Goal: Information Seeking & Learning: Check status

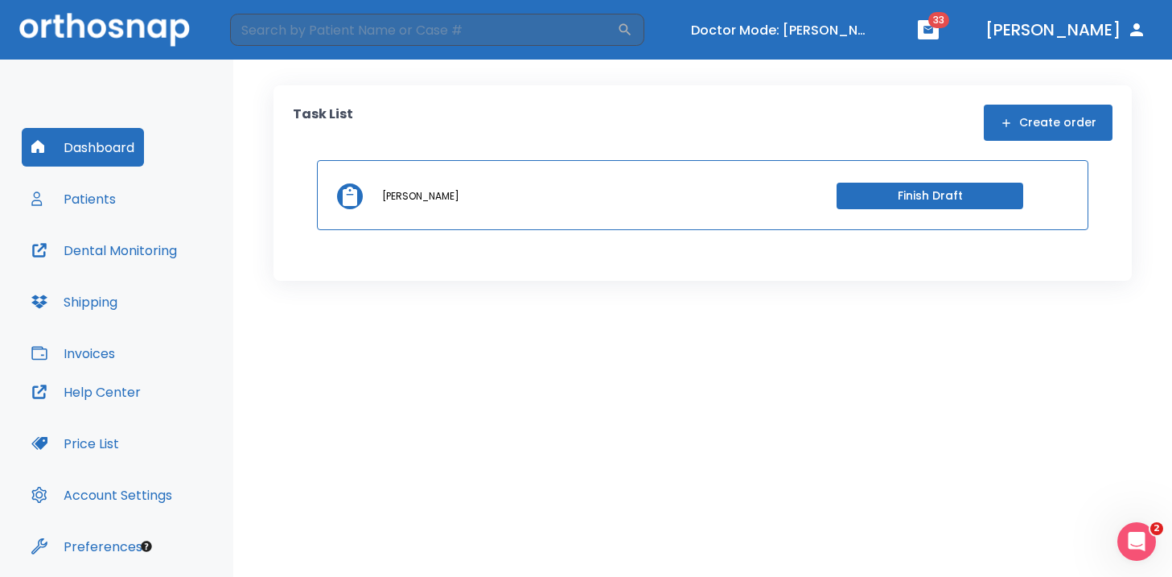
click at [84, 348] on button "Invoices" at bounding box center [73, 353] width 103 height 39
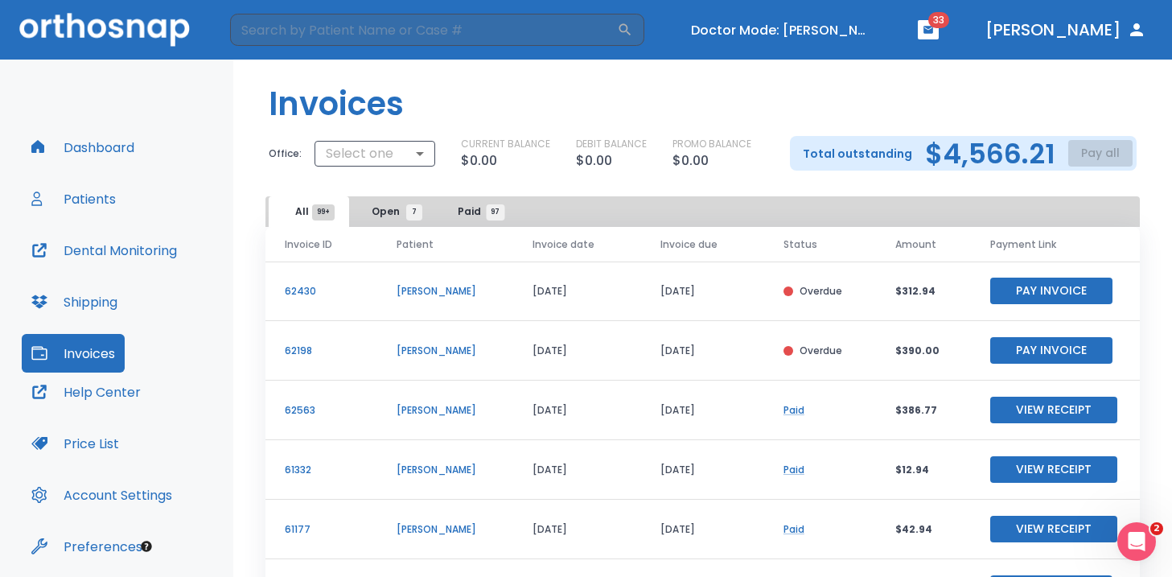
scroll to position [10, 0]
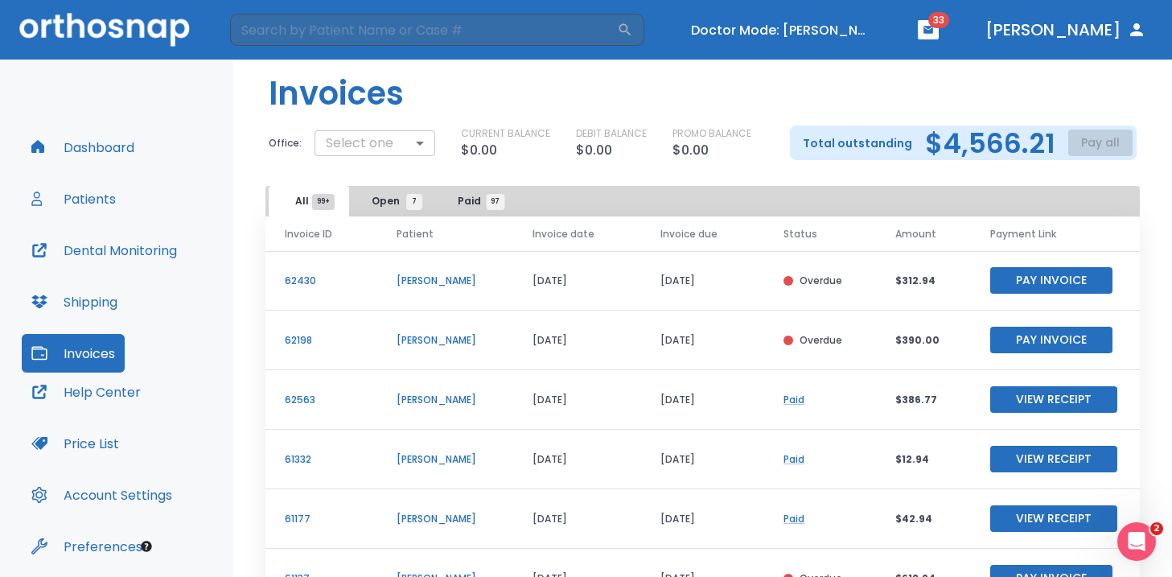
click at [377, 138] on body "​ Doctor Mode: Jason Burkett 33 Dr. Vidal Dashboard Patients Dental Monitoring …" at bounding box center [586, 288] width 1172 height 577
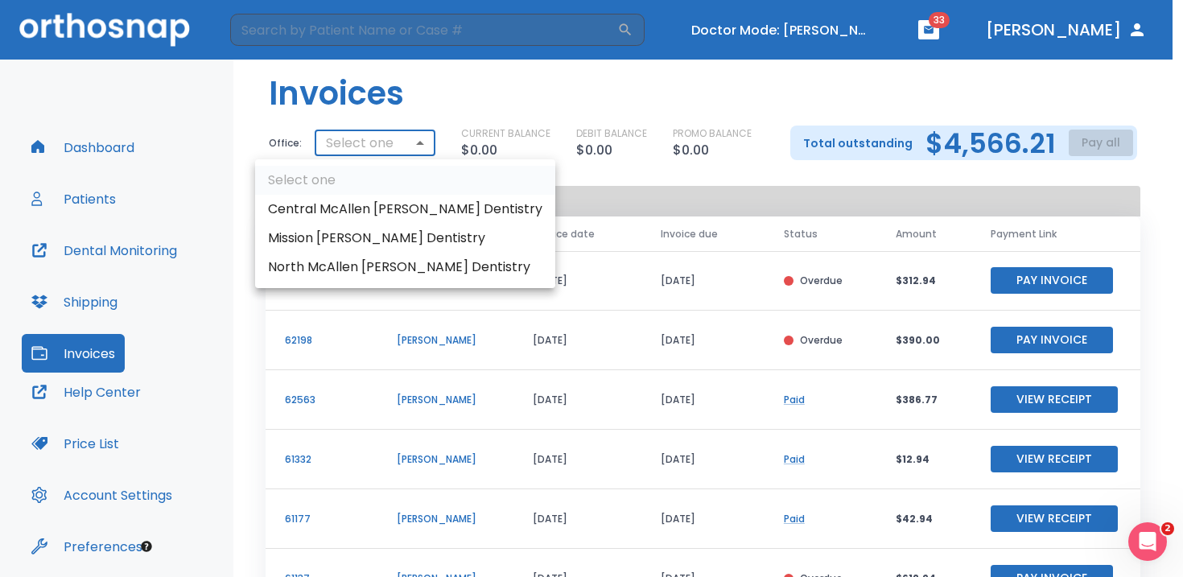
click at [382, 237] on li "Mission Burkett Dentistry" at bounding box center [405, 238] width 300 height 29
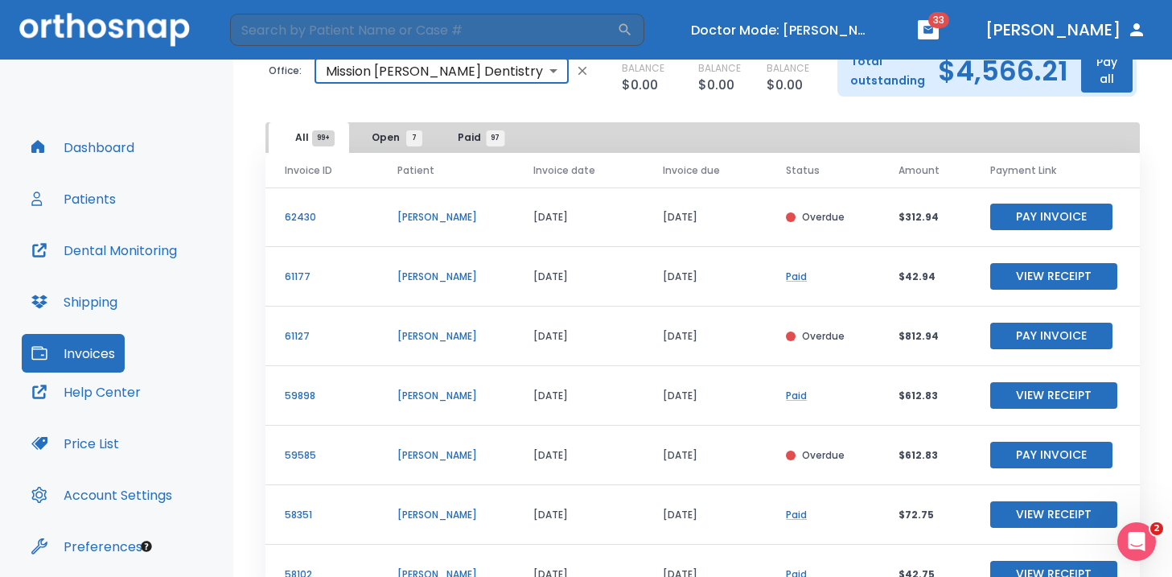
scroll to position [96, 0]
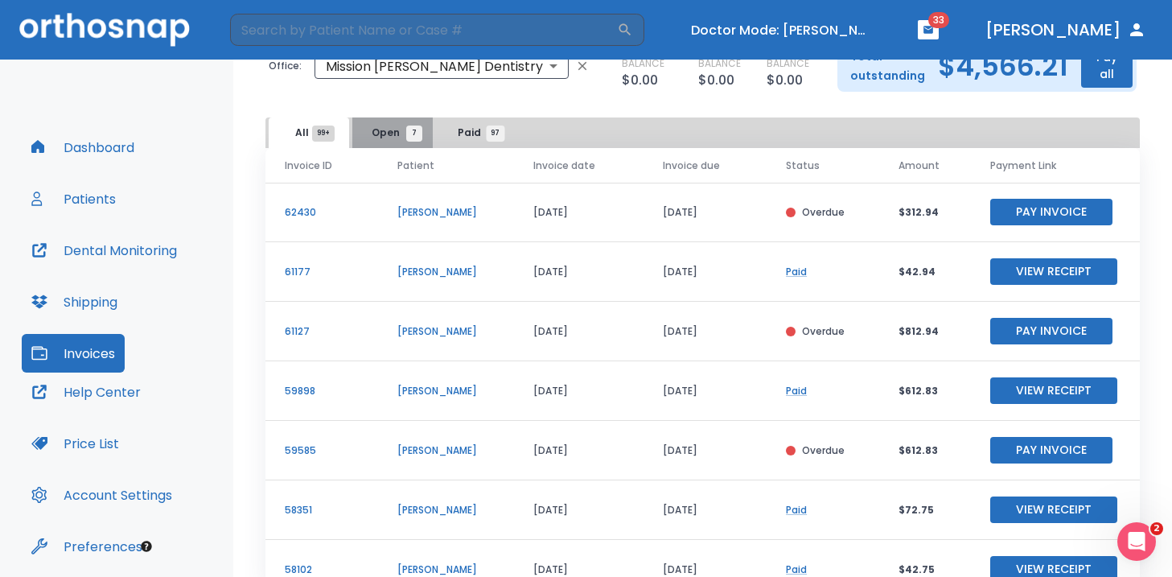
click at [401, 132] on span "Open 7" at bounding box center [393, 133] width 43 height 14
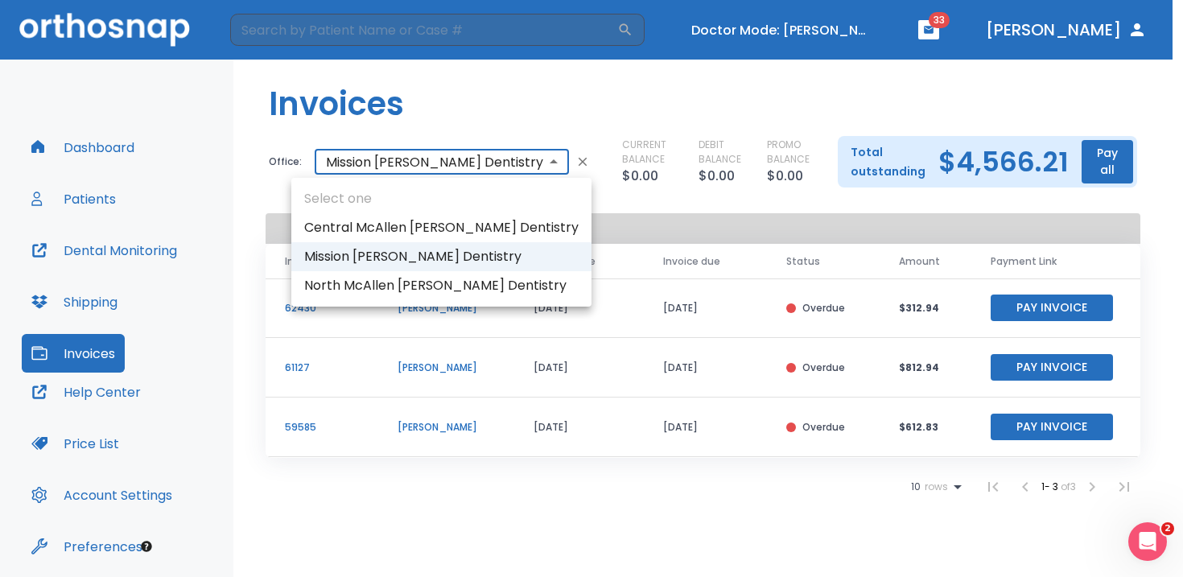
click at [411, 177] on body "​ Doctor Mode: Jason Burkett 33 Dr. Vidal Dashboard Patients Dental Monitoring …" at bounding box center [591, 288] width 1183 height 577
click at [406, 174] on div at bounding box center [591, 288] width 1183 height 577
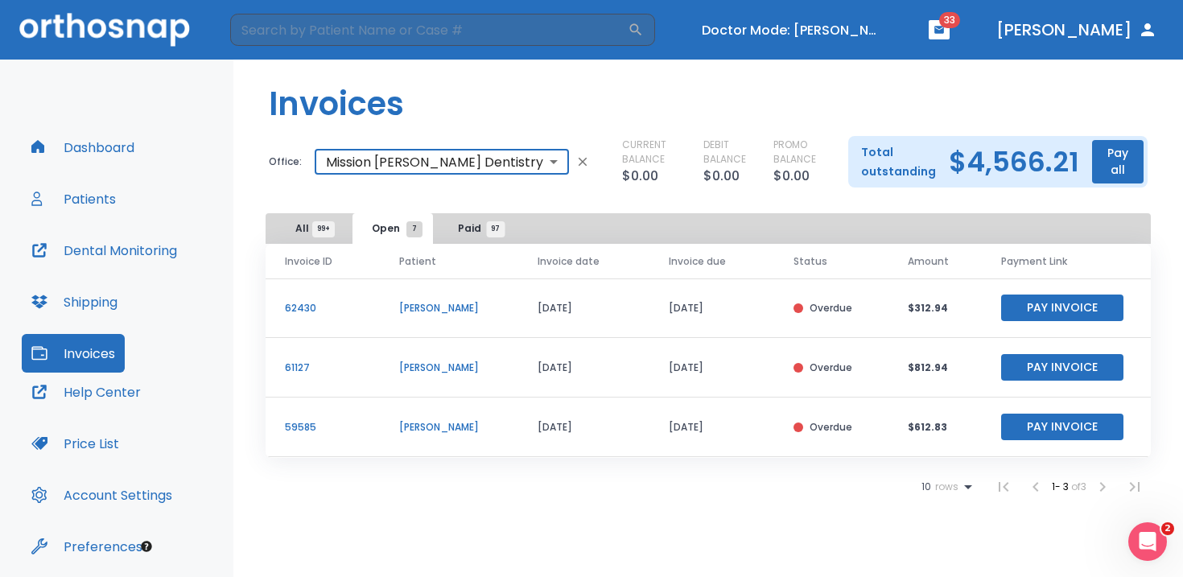
click at [352, 169] on body "​ Doctor Mode: Jason Burkett 33 Dr. Vidal Dashboard Patients Dental Monitoring …" at bounding box center [591, 288] width 1183 height 577
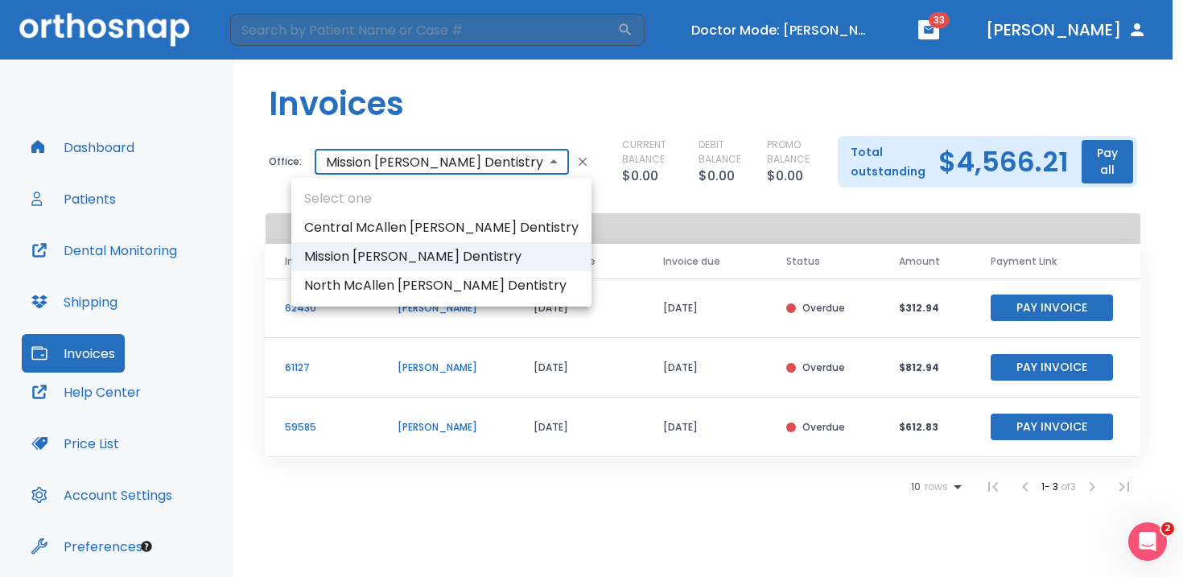
click at [276, 191] on div at bounding box center [591, 288] width 1183 height 577
click at [432, 167] on body "​ Doctor Mode: Jason Burkett 33 Dr. Vidal Dashboard Patients Dental Monitoring …" at bounding box center [591, 288] width 1183 height 577
click at [413, 164] on div at bounding box center [591, 288] width 1183 height 577
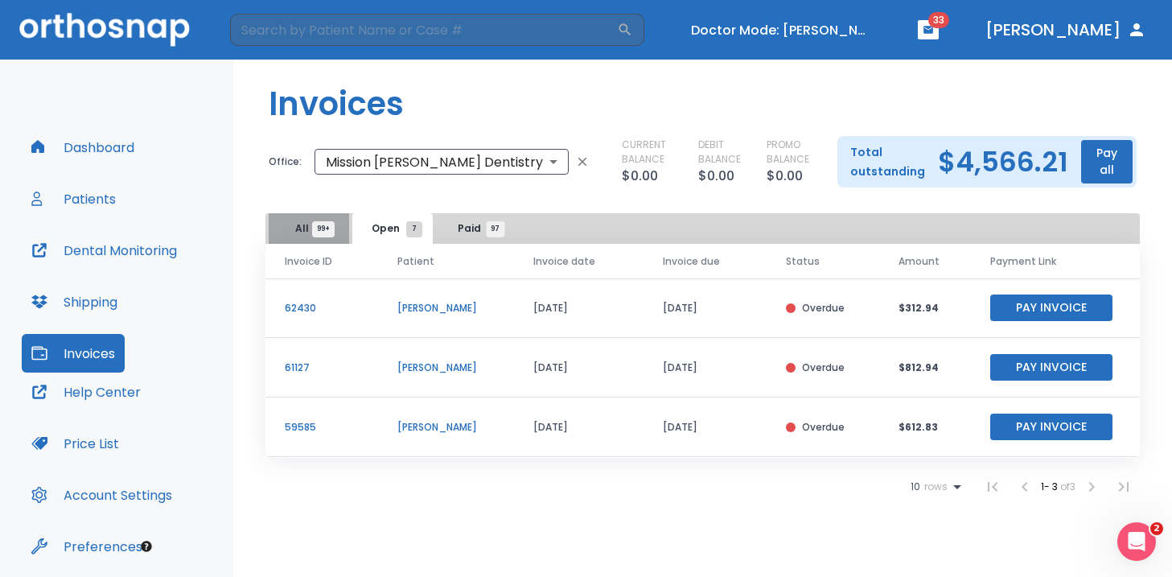
click at [318, 227] on span "99+" at bounding box center [323, 229] width 23 height 16
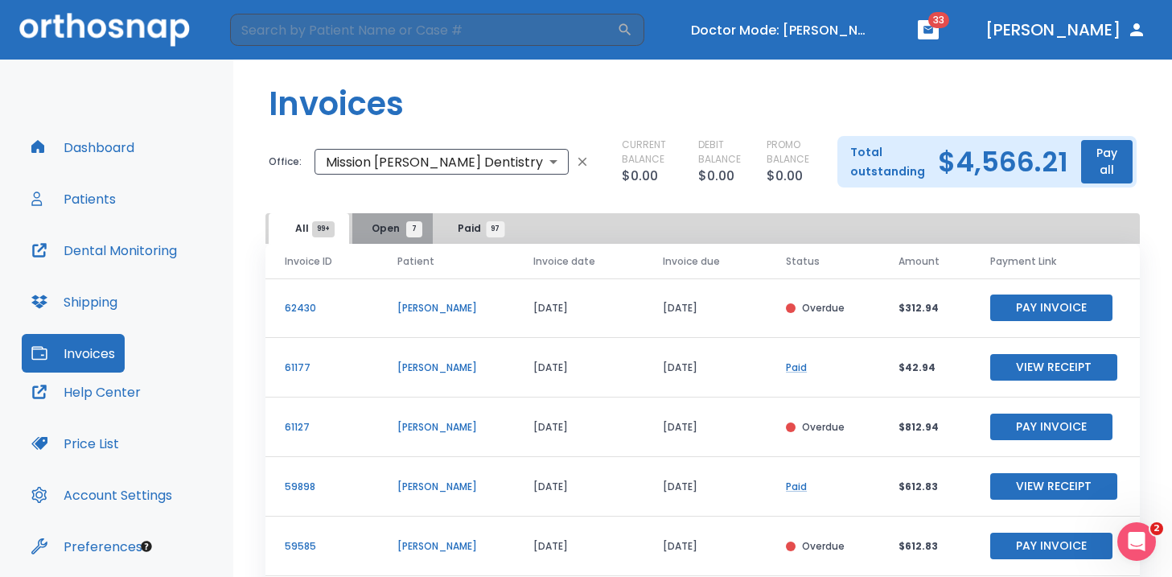
click at [400, 238] on button "Open 7" at bounding box center [392, 228] width 80 height 31
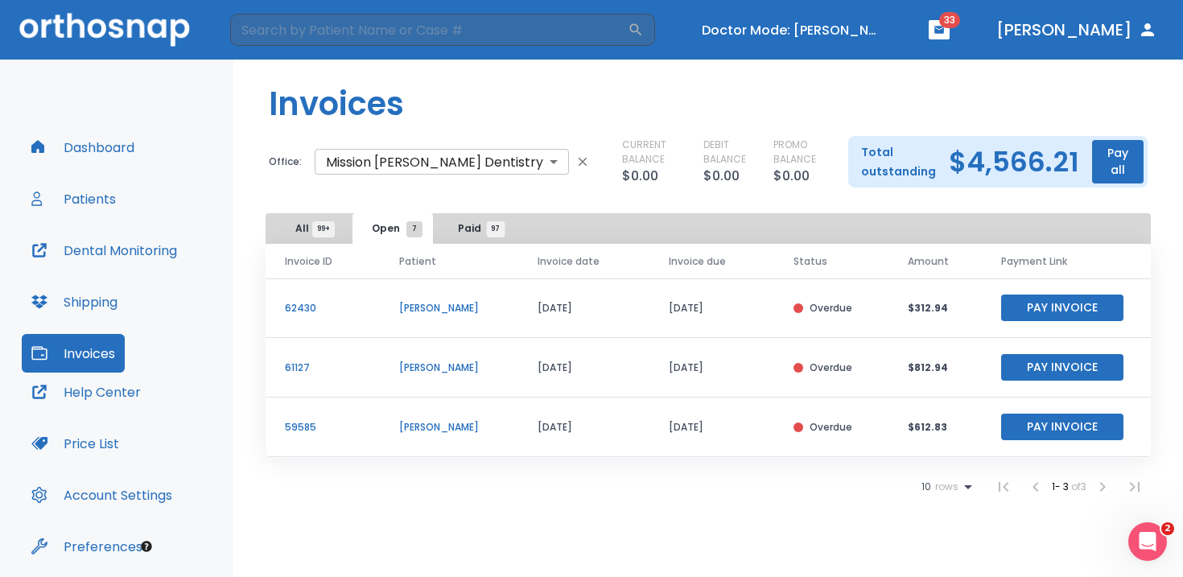
click at [447, 175] on body "​ Doctor Mode: Jason Burkett 33 Dr. Vidal Dashboard Patients Dental Monitoring …" at bounding box center [591, 288] width 1183 height 577
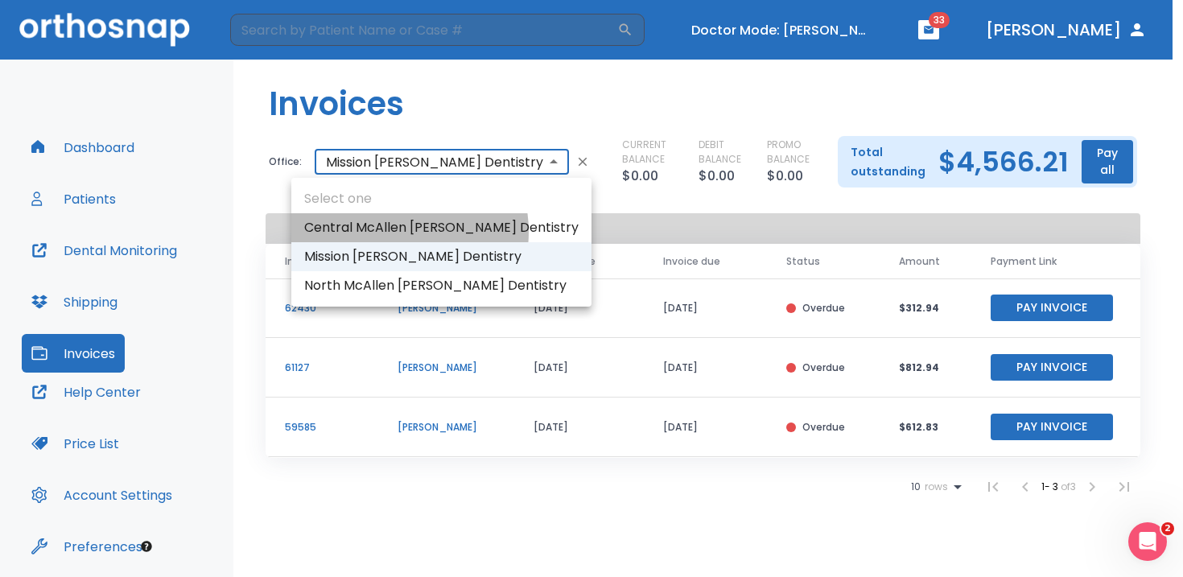
click at [393, 232] on li "Central McAllen Burkett Dentistry" at bounding box center [441, 227] width 300 height 29
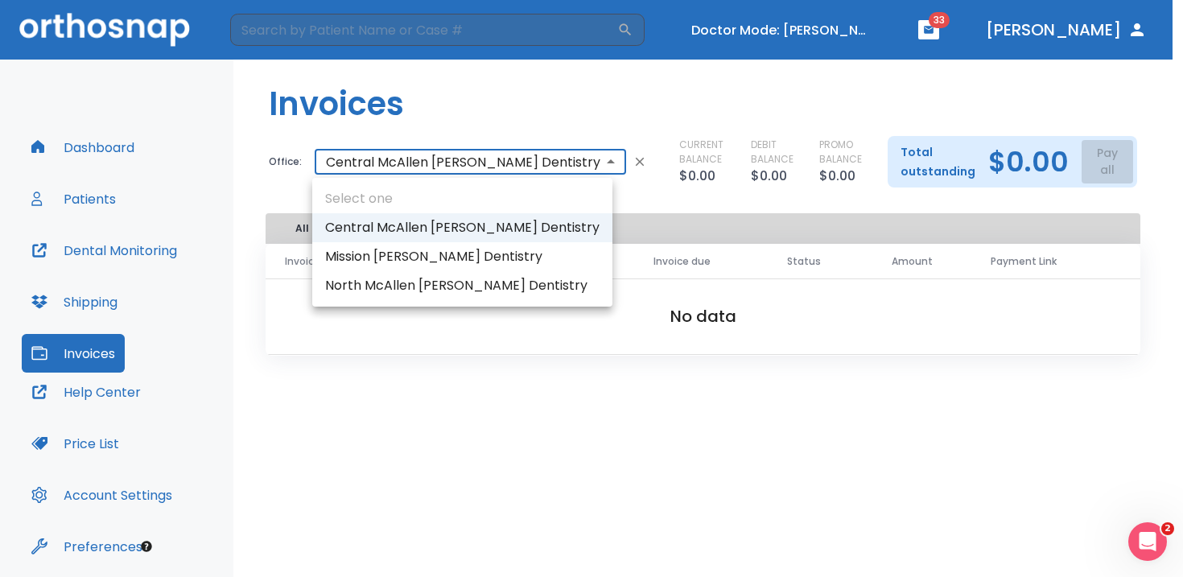
click at [397, 166] on body "​ Doctor Mode: Jason Burkett 33 Dr. Vidal Dashboard Patients Dental Monitoring …" at bounding box center [591, 288] width 1183 height 577
click at [397, 287] on li "North McAllen Burkett Dentistry" at bounding box center [462, 285] width 300 height 29
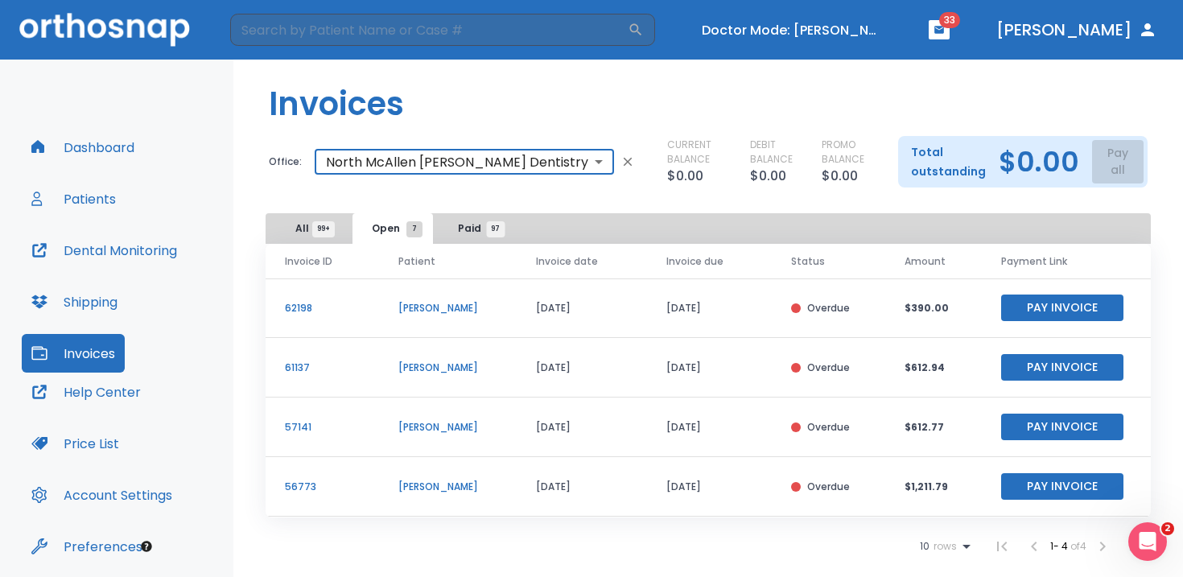
click at [389, 160] on body "​ Doctor Mode: Jason Burkett 33 Dr. Vidal Dashboard Patients Dental Monitoring …" at bounding box center [591, 288] width 1183 height 577
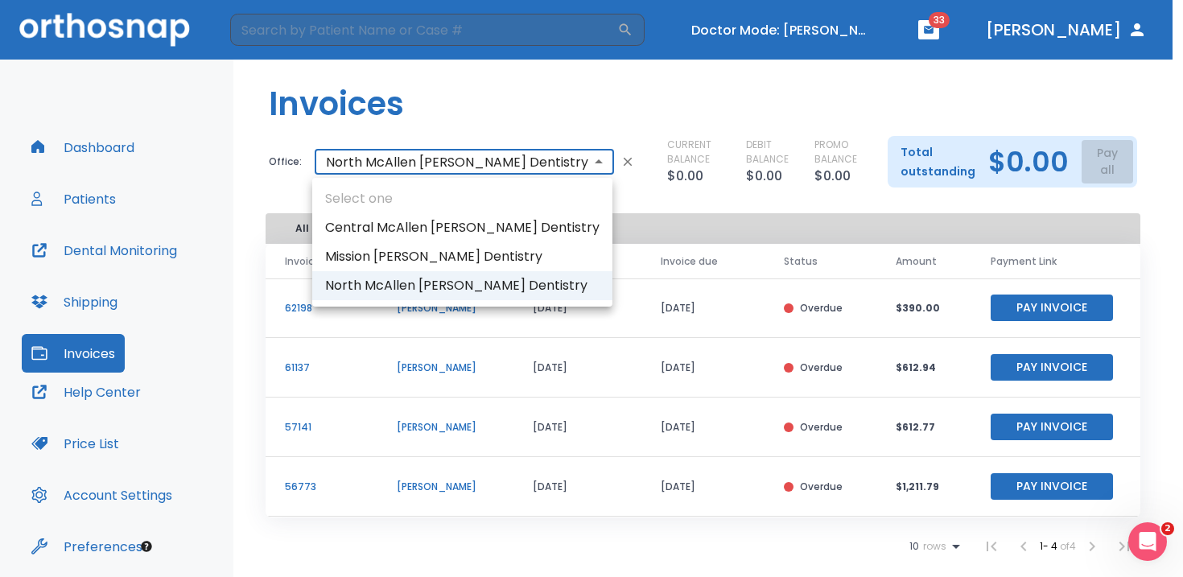
click at [395, 234] on li "Central McAllen Burkett Dentistry" at bounding box center [462, 227] width 300 height 29
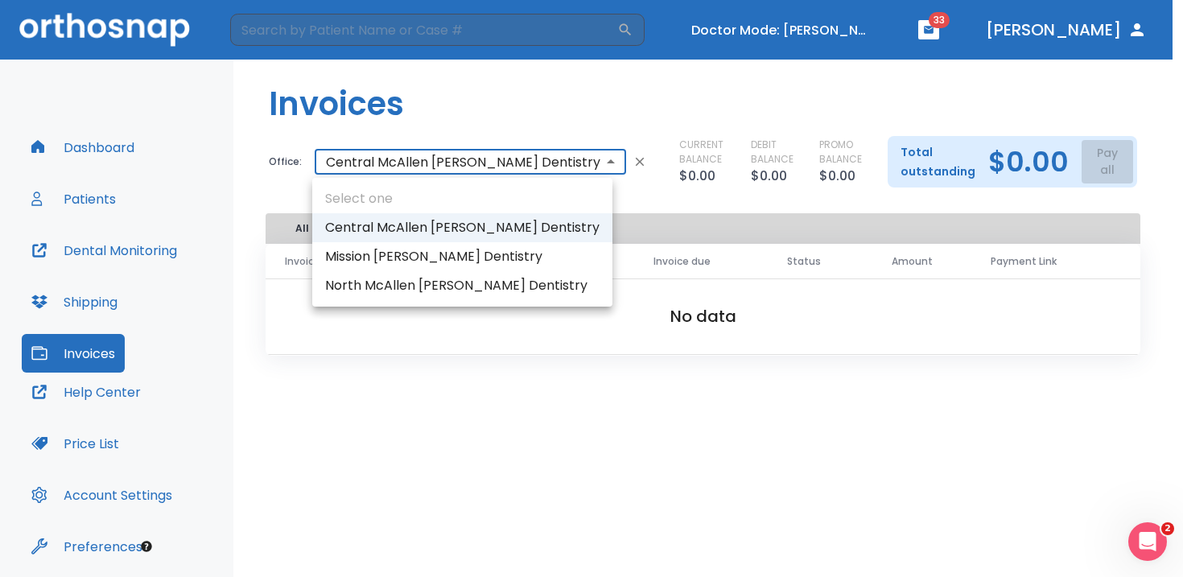
click at [399, 155] on body "​ Doctor Mode: Jason Burkett 33 Dr. Vidal Dashboard Patients Dental Monitoring …" at bounding box center [591, 288] width 1183 height 577
click at [416, 253] on li "Mission Burkett Dentistry" at bounding box center [462, 256] width 300 height 29
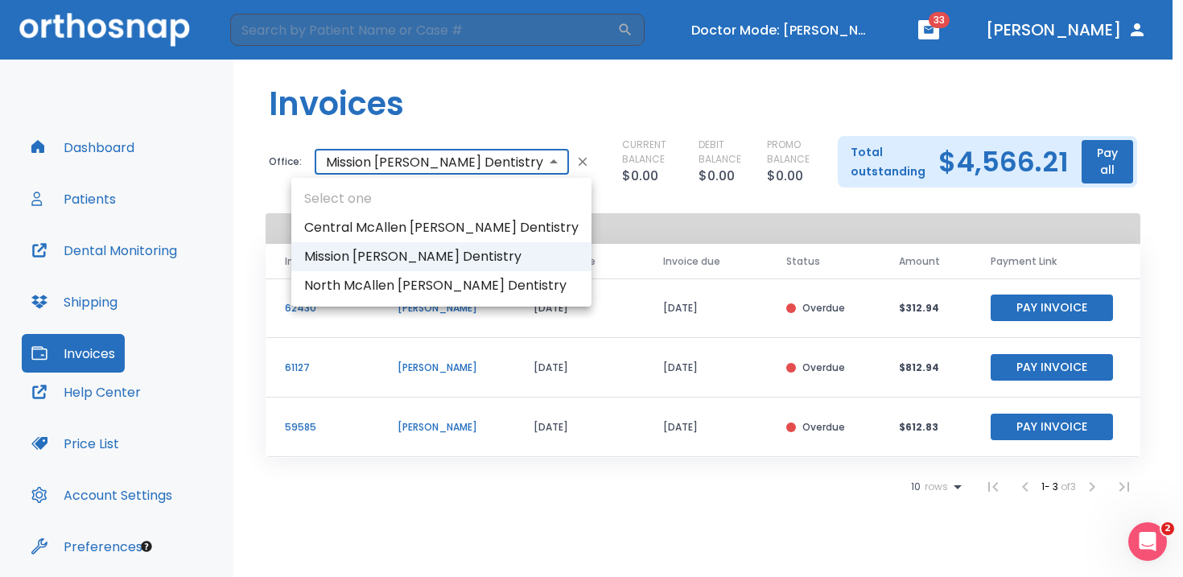
click at [421, 159] on body "​ Doctor Mode: Jason Burkett 33 Dr. Vidal Dashboard Patients Dental Monitoring …" at bounding box center [591, 288] width 1183 height 577
click at [386, 283] on li "North McAllen Burkett Dentistry" at bounding box center [441, 285] width 300 height 29
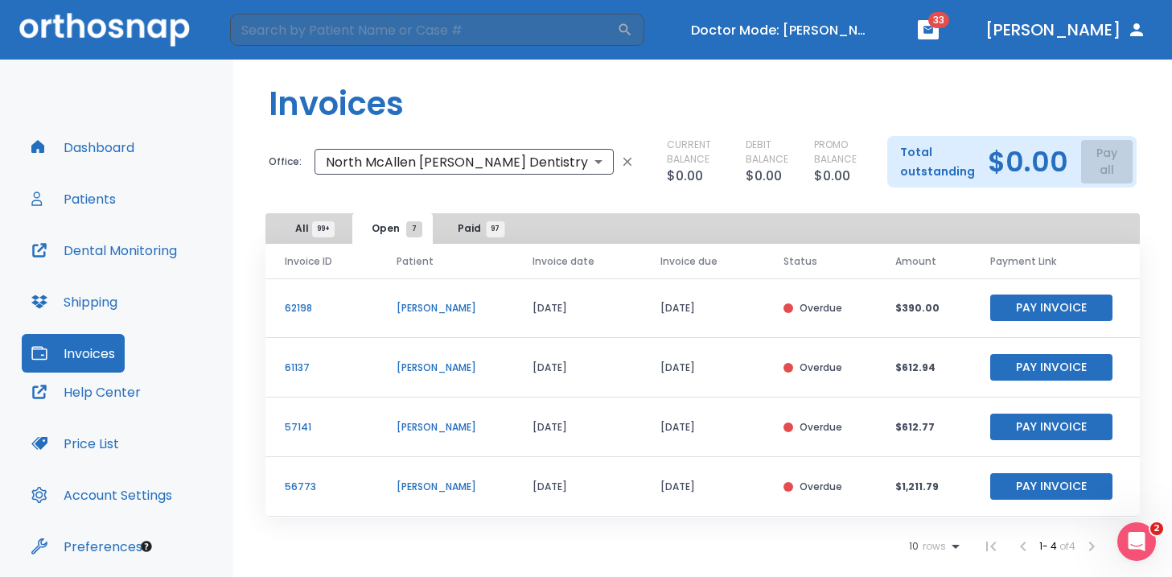
click at [830, 10] on header "​ Doctor Mode: Jason Burkett 33 Dr. Vidal" at bounding box center [586, 30] width 1172 height 60
click at [437, 152] on body "​ Doctor Mode: Jason Burkett 33 Dr. Vidal Dashboard Patients Dental Monitoring …" at bounding box center [591, 288] width 1183 height 577
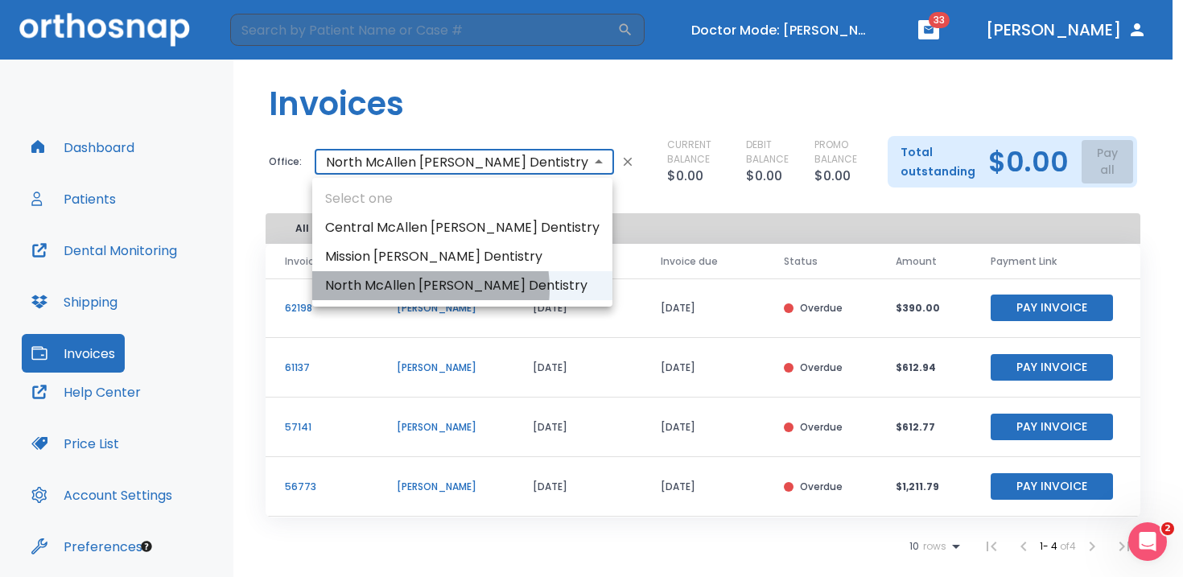
click at [420, 288] on li "North McAllen Burkett Dentistry" at bounding box center [462, 285] width 300 height 29
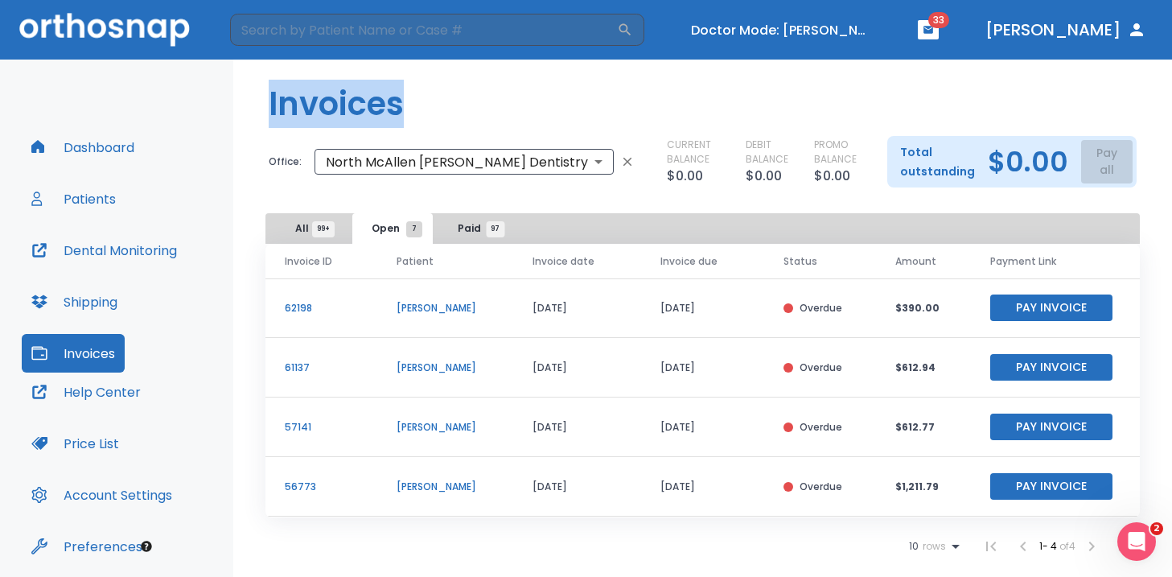
drag, startPoint x: 270, startPoint y: 105, endPoint x: 398, endPoint y: 103, distance: 127.9
click at [398, 103] on h1 "Invoices" at bounding box center [336, 104] width 135 height 48
click at [344, 167] on body "​ Doctor Mode: Jason Burkett 33 Dr. Vidal Dashboard Patients Dental Monitoring …" at bounding box center [586, 288] width 1172 height 577
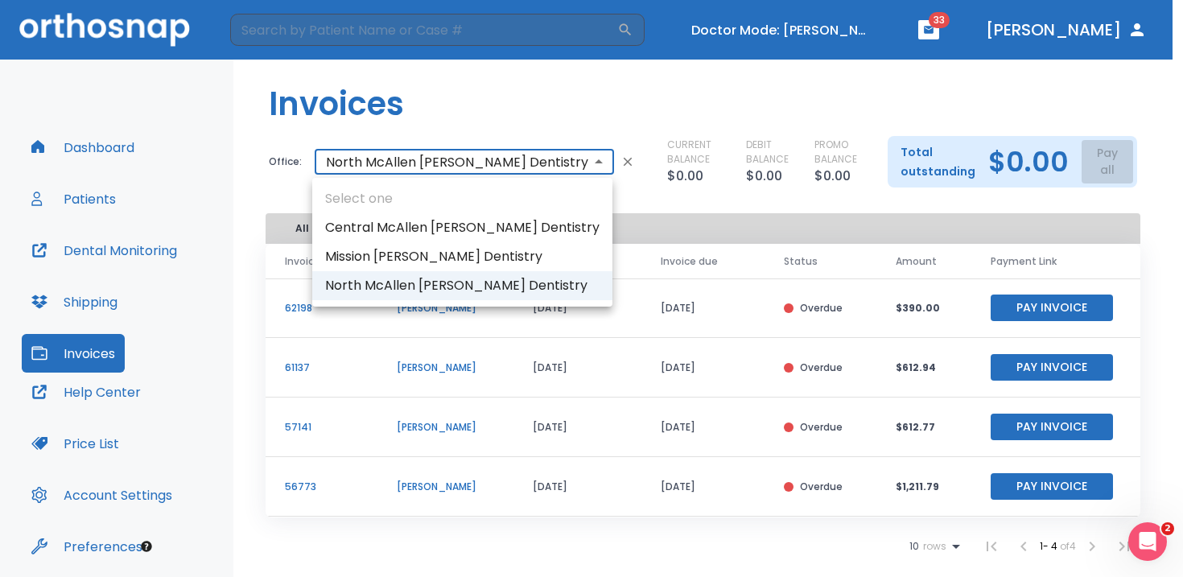
click at [393, 249] on li "Mission Burkett Dentistry" at bounding box center [462, 256] width 300 height 29
type input "2023"
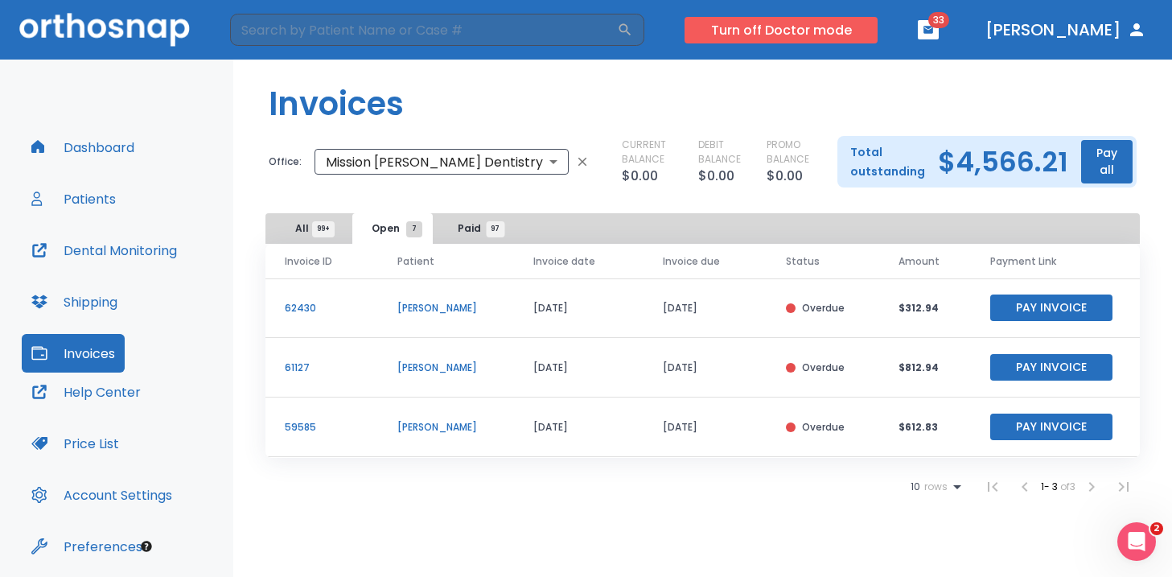
click at [829, 29] on button "Turn off Doctor mode" at bounding box center [781, 30] width 193 height 27
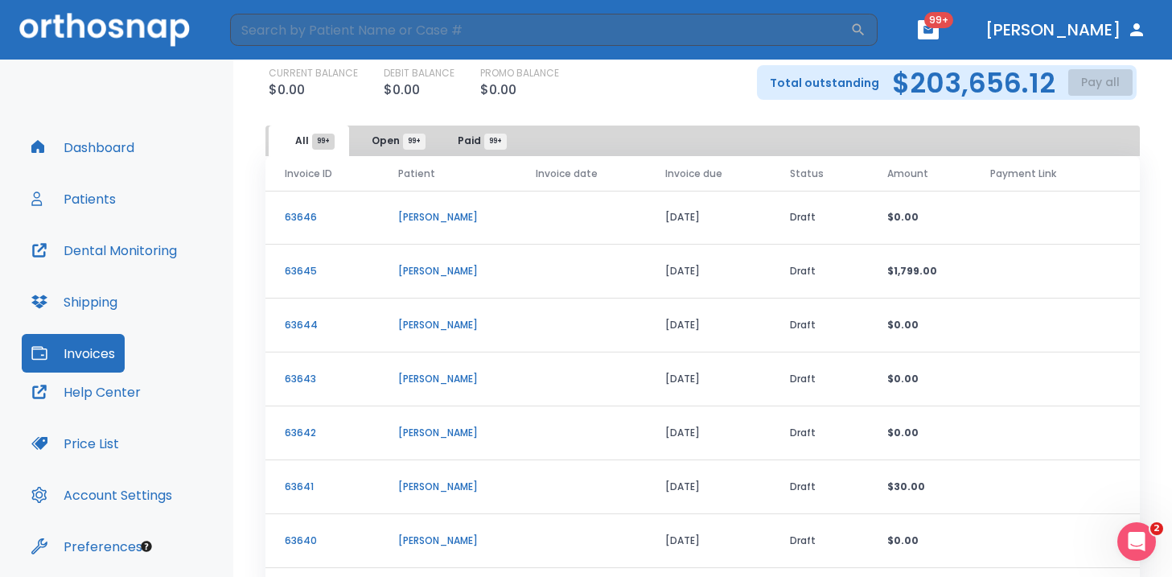
scroll to position [75, 0]
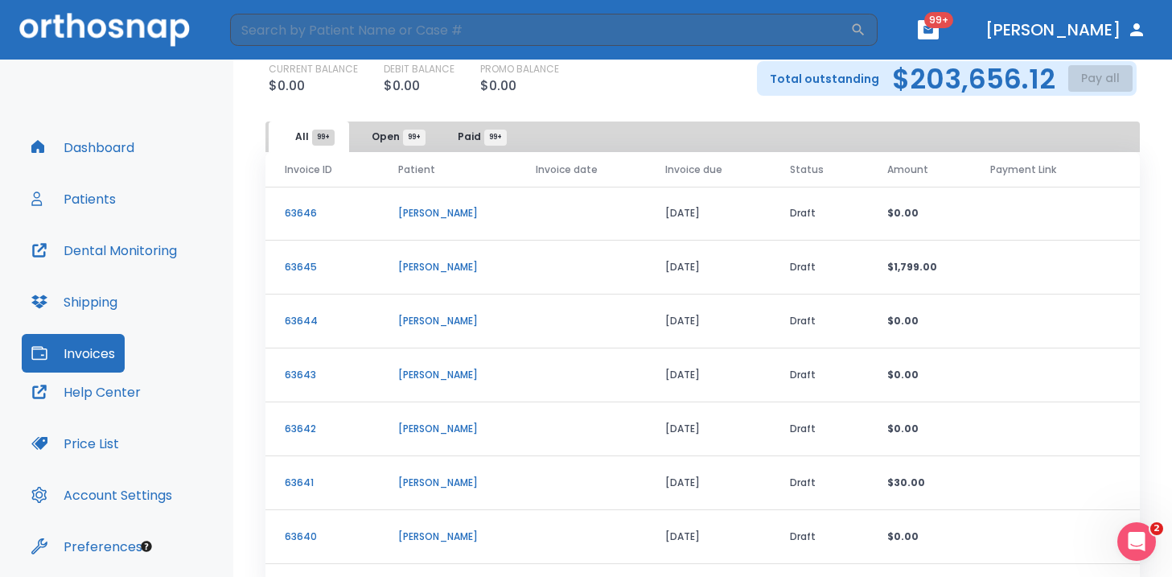
click at [947, 88] on h2 "$203,656.12" at bounding box center [973, 79] width 163 height 24
click at [680, 93] on div "CURRENT BALANCE $0.00 DEBIT BALANCE $0.00 PROMO BALANCE $0.00" at bounding box center [500, 79] width 463 height 34
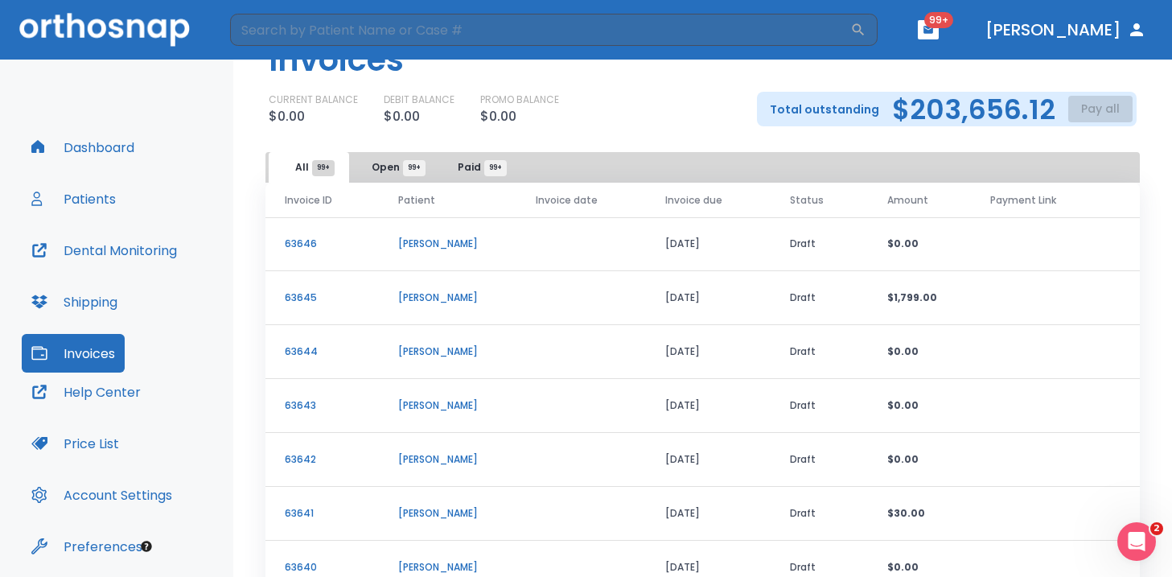
scroll to position [47, 0]
